Goal: Transaction & Acquisition: Download file/media

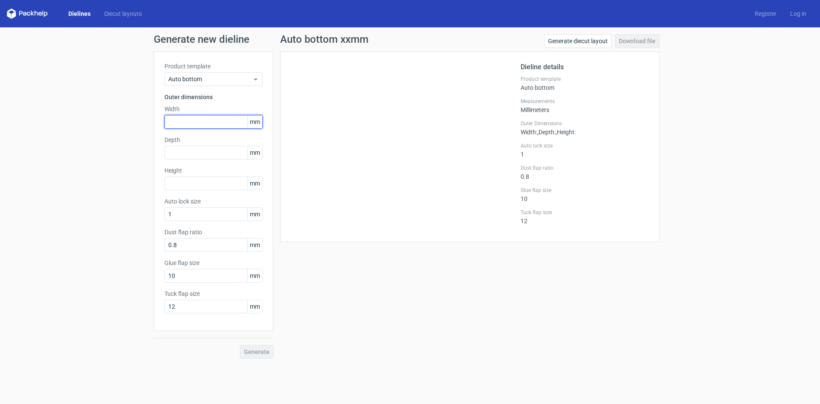
click at [184, 120] on input "text" at bounding box center [213, 122] width 98 height 14
click at [183, 123] on input "text" at bounding box center [213, 122] width 98 height 14
type input "210"
click at [172, 152] on input "text" at bounding box center [213, 153] width 98 height 14
type input "157"
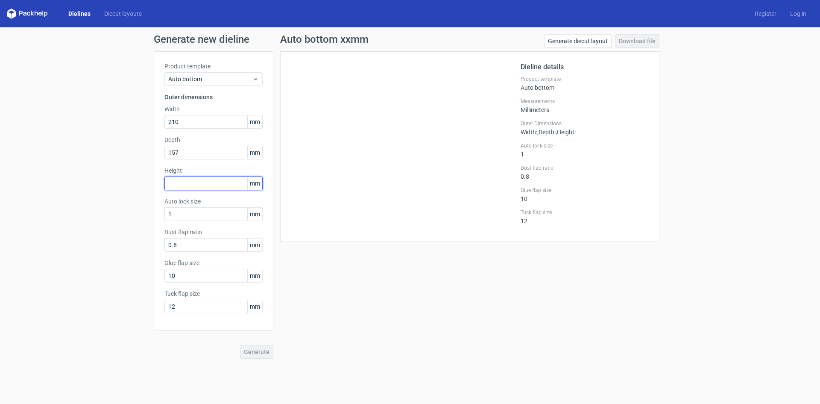
click at [181, 178] on input "text" at bounding box center [213, 183] width 98 height 14
type input "137"
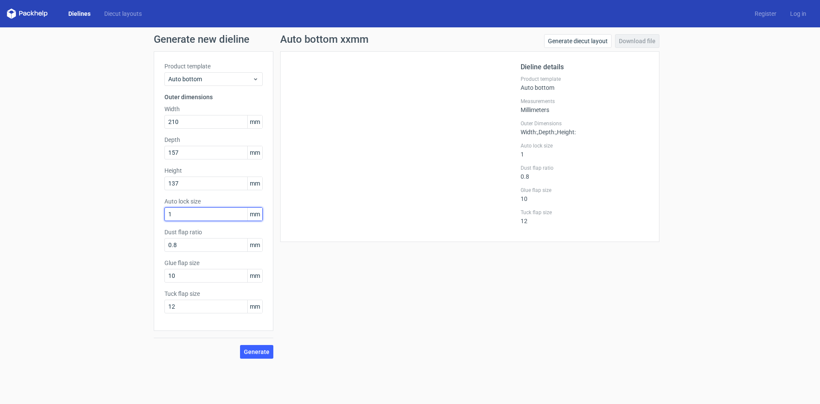
click at [180, 216] on input "1" at bounding box center [213, 214] width 98 height 14
drag, startPoint x: 178, startPoint y: 275, endPoint x: 158, endPoint y: 274, distance: 19.7
click at [158, 274] on div "Product template Auto bottom Outer dimensions Width 210 mm Depth 157 mm Height …" at bounding box center [214, 190] width 120 height 279
type input "15"
click at [180, 306] on input "12" at bounding box center [213, 306] width 98 height 14
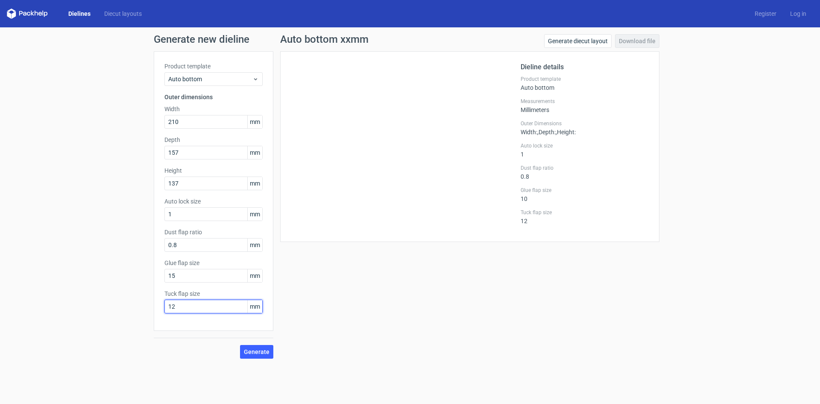
drag, startPoint x: 185, startPoint y: 309, endPoint x: 161, endPoint y: 305, distance: 23.9
click at [161, 305] on div "Product template Auto bottom Outer dimensions Width 210 mm Depth 157 mm Height …" at bounding box center [214, 190] width 120 height 279
type input "20"
click at [249, 349] on span "Generate" at bounding box center [257, 352] width 26 height 6
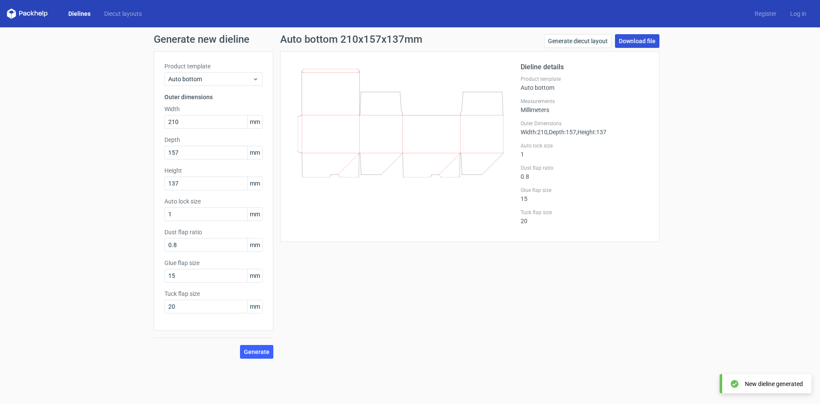
click at [626, 38] on link "Download file" at bounding box center [637, 41] width 44 height 14
click at [186, 125] on input "210" at bounding box center [213, 122] width 98 height 14
drag, startPoint x: 187, startPoint y: 123, endPoint x: 162, endPoint y: 121, distance: 24.4
click at [162, 121] on div "Product template Auto bottom Outer dimensions Width 210 mm Depth 157 mm Height …" at bounding box center [214, 190] width 120 height 279
type input "205"
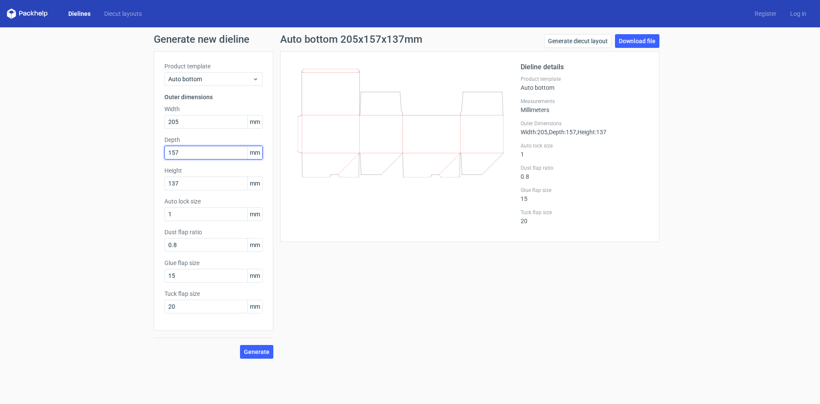
click at [197, 151] on input "157" at bounding box center [213, 153] width 98 height 14
click at [263, 349] on span "Generate" at bounding box center [257, 352] width 26 height 6
click at [256, 349] on span "Generate" at bounding box center [257, 352] width 26 height 6
click at [644, 38] on link "Download file" at bounding box center [637, 41] width 44 height 14
drag, startPoint x: 185, startPoint y: 151, endPoint x: 162, endPoint y: 148, distance: 22.9
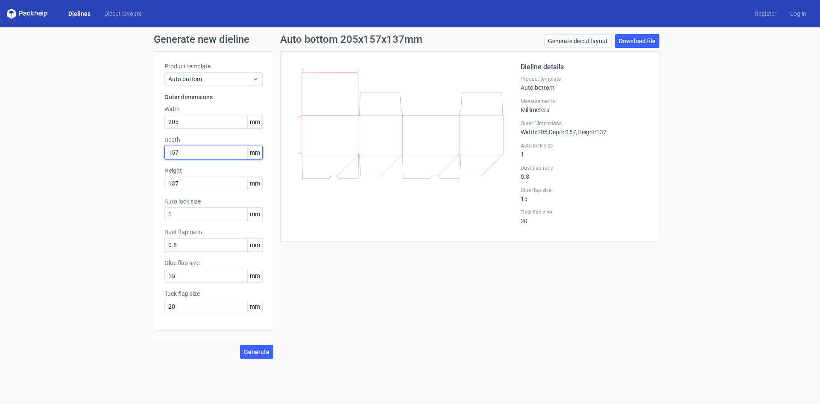
click at [162, 148] on div "Product template Auto bottom Outer dimensions Width 205 mm Depth 157 mm Height …" at bounding box center [214, 190] width 120 height 279
type input "155"
drag, startPoint x: 186, startPoint y: 184, endPoint x: 156, endPoint y: 183, distance: 29.9
click at [156, 183] on div "Product template Auto bottom Outer dimensions Width 205 mm Depth 155 mm Height …" at bounding box center [214, 190] width 120 height 279
type input "135"
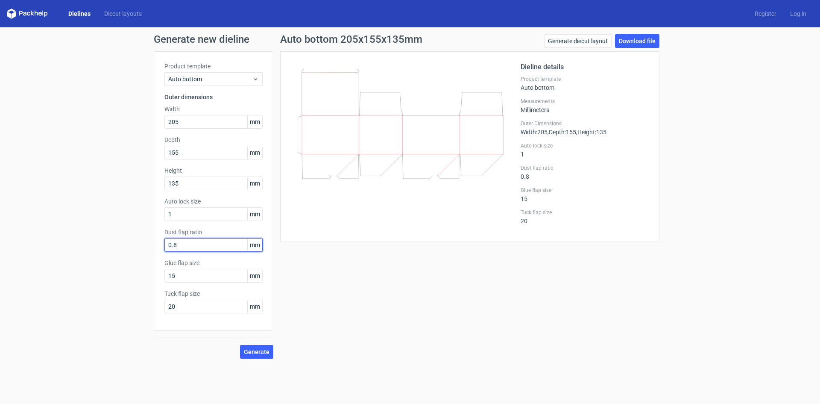
click at [186, 243] on input "0.8" at bounding box center [213, 245] width 98 height 14
drag, startPoint x: 176, startPoint y: 306, endPoint x: 163, endPoint y: 305, distance: 13.7
click at [163, 305] on div "Product template Auto bottom Outer dimensions Width 205 mm Depth 155 mm Height …" at bounding box center [214, 190] width 120 height 279
type input "15"
click at [182, 273] on input "15" at bounding box center [213, 276] width 98 height 14
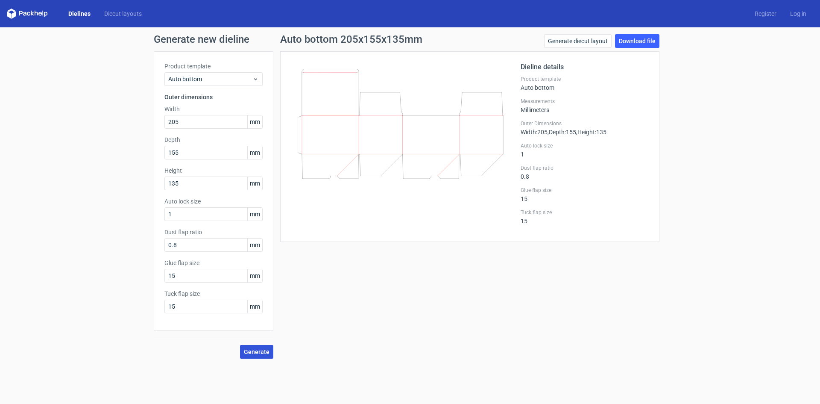
click at [260, 354] on span "Generate" at bounding box center [257, 352] width 26 height 6
click at [252, 352] on span "Generate" at bounding box center [257, 352] width 26 height 6
click at [641, 39] on link "Download file" at bounding box center [637, 41] width 44 height 14
